Goal: Task Accomplishment & Management: Complete application form

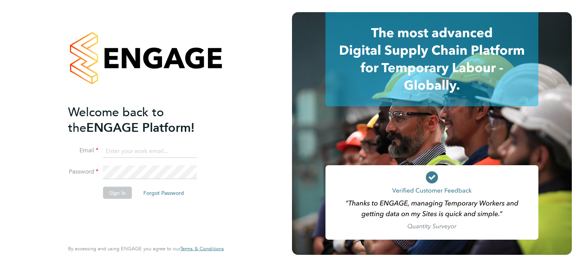
click at [127, 152] on input at bounding box center [150, 151] width 94 height 14
type input "[EMAIL_ADDRESS][DOMAIN_NAME]"
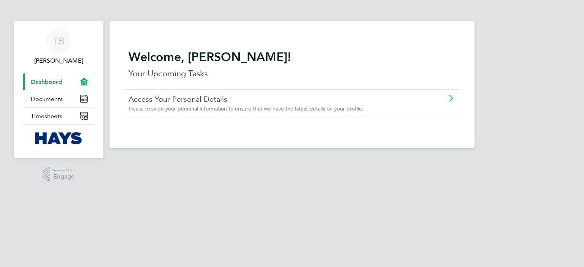
click at [107, 159] on div "TB [PERSON_NAME] Applications: Current page: Dashboard Documents Timesheets .st…" at bounding box center [292, 80] width 584 height 160
click at [68, 117] on link "Timesheets" at bounding box center [58, 116] width 71 height 17
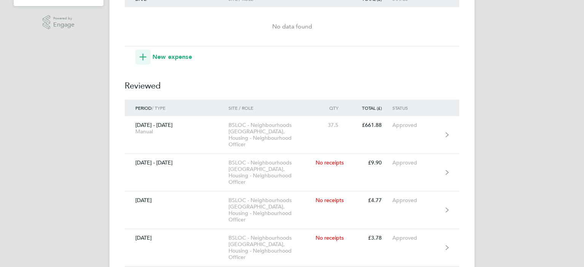
scroll to position [208, 0]
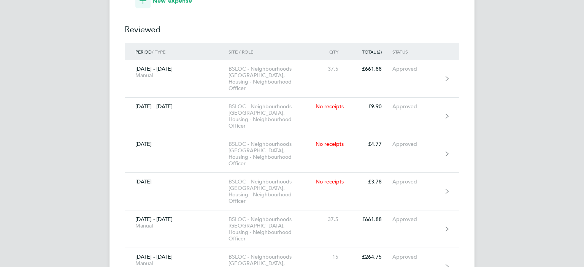
click at [517, 59] on div "TB [PERSON_NAME] Buddug Applications: Dashboard Documents Current page: Timeshe…" at bounding box center [292, 52] width 584 height 521
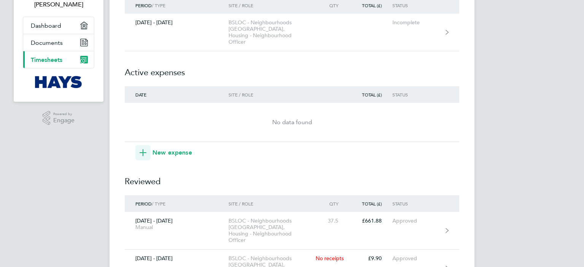
scroll to position [0, 0]
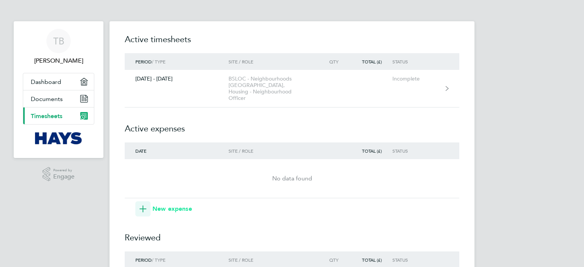
click at [177, 204] on span "New expense" at bounding box center [172, 208] width 40 height 9
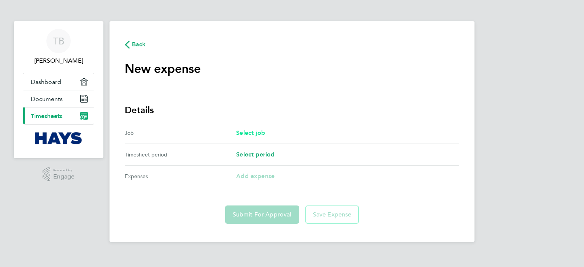
click at [255, 131] on span "Select job" at bounding box center [250, 132] width 29 height 7
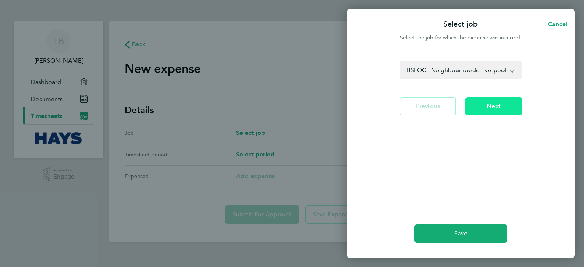
click at [496, 101] on button "Next" at bounding box center [493, 106] width 57 height 18
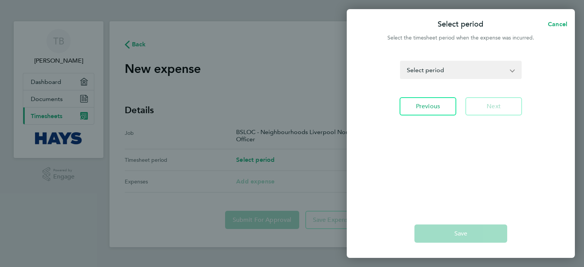
drag, startPoint x: 488, startPoint y: 67, endPoint x: 478, endPoint y: 77, distance: 14.3
click at [488, 67] on select "[DATE] - [DATE] [DATE] - [DATE] [DATE] - [DATE] [DATE] - [DATE] Select period" at bounding box center [456, 70] width 111 height 17
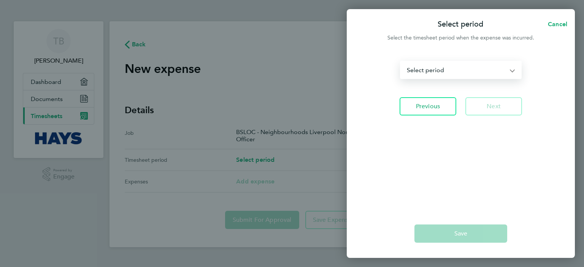
select select "1: Object"
click at [401, 62] on select "[DATE] - [DATE] [DATE] - [DATE] [DATE] - [DATE] [DATE] - [DATE] Select period" at bounding box center [456, 70] width 111 height 17
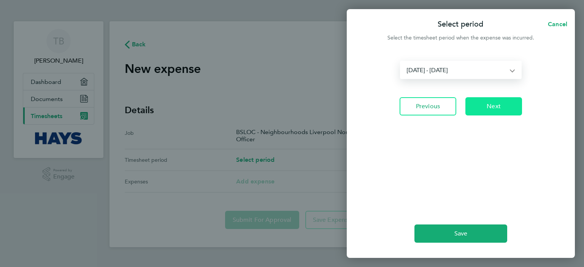
click at [489, 111] on button "Next" at bounding box center [493, 106] width 57 height 18
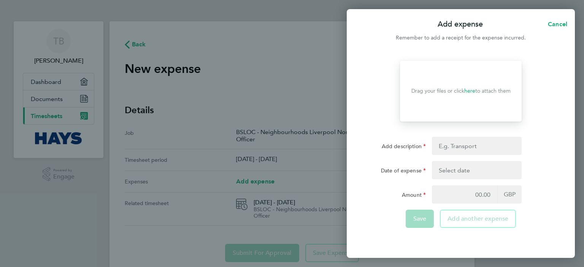
click at [448, 173] on button "button" at bounding box center [477, 170] width 90 height 18
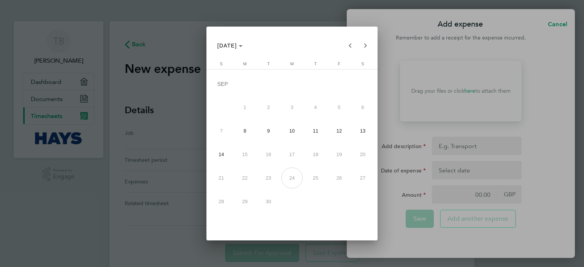
click at [180, 59] on div at bounding box center [292, 133] width 584 height 267
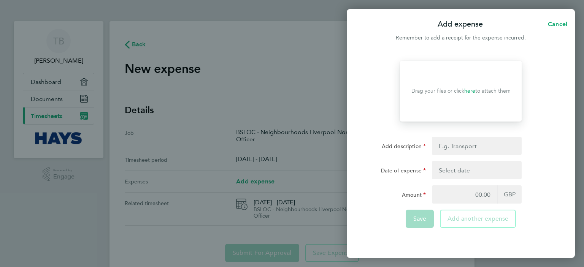
click at [210, 65] on div "Add expense Cancel Remember to add a receipt for the expense incurred. Drop you…" at bounding box center [292, 133] width 584 height 267
click at [553, 22] on span "Cancel" at bounding box center [556, 24] width 22 height 7
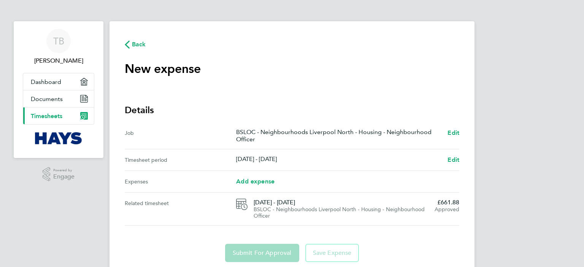
click at [148, 48] on div "Back" at bounding box center [292, 45] width 334 height 10
click at [144, 48] on span "Back" at bounding box center [139, 44] width 14 height 9
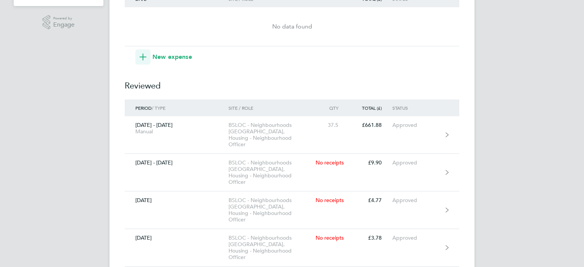
scroll to position [190, 0]
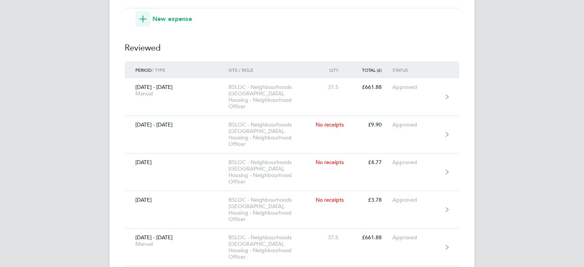
click at [499, 51] on div "TB [PERSON_NAME] Buddug Applications: Dashboard Documents Current page: Timeshe…" at bounding box center [292, 70] width 584 height 521
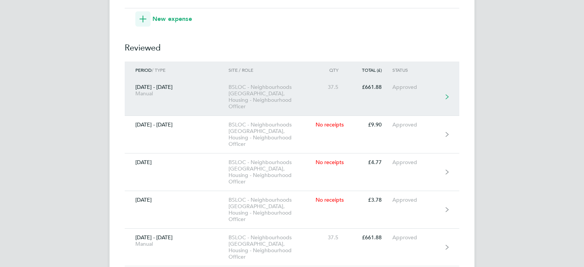
scroll to position [208, 0]
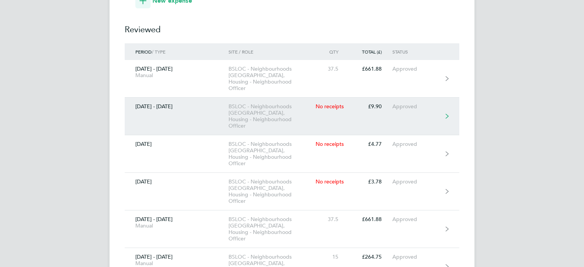
click at [391, 103] on link "[DATE] - [DATE] BSLOC - Neighbourhoods [GEOGRAPHIC_DATA], Housing - Neighbourho…" at bounding box center [292, 117] width 334 height 38
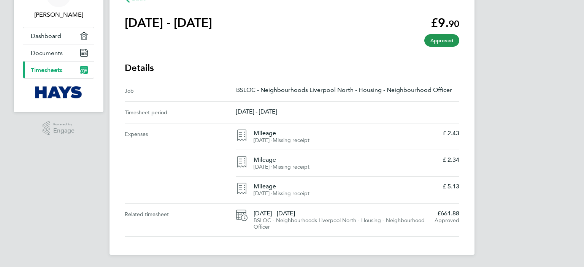
scroll to position [8, 0]
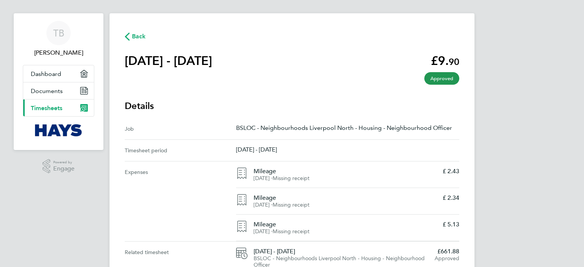
click at [137, 40] on span "Back" at bounding box center [139, 36] width 14 height 9
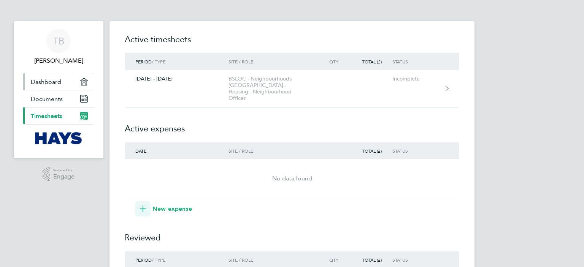
click at [43, 80] on span "Dashboard" at bounding box center [46, 81] width 30 height 7
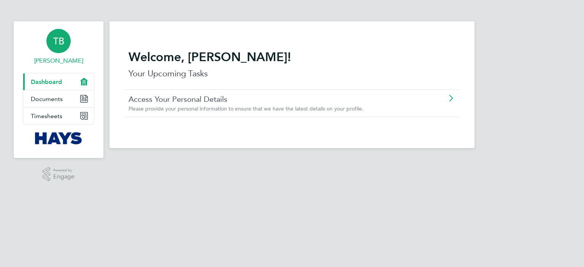
click at [61, 55] on link "TB [PERSON_NAME]" at bounding box center [58, 47] width 71 height 36
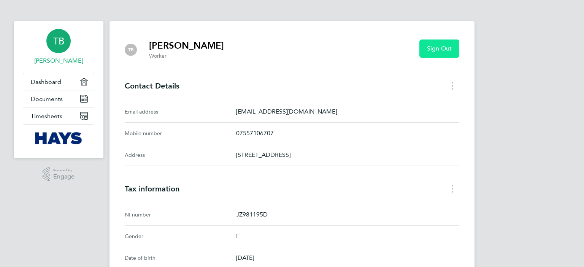
click at [445, 53] on button "Sign Out" at bounding box center [439, 49] width 40 height 18
